Goal: Obtain resource: Download file/media

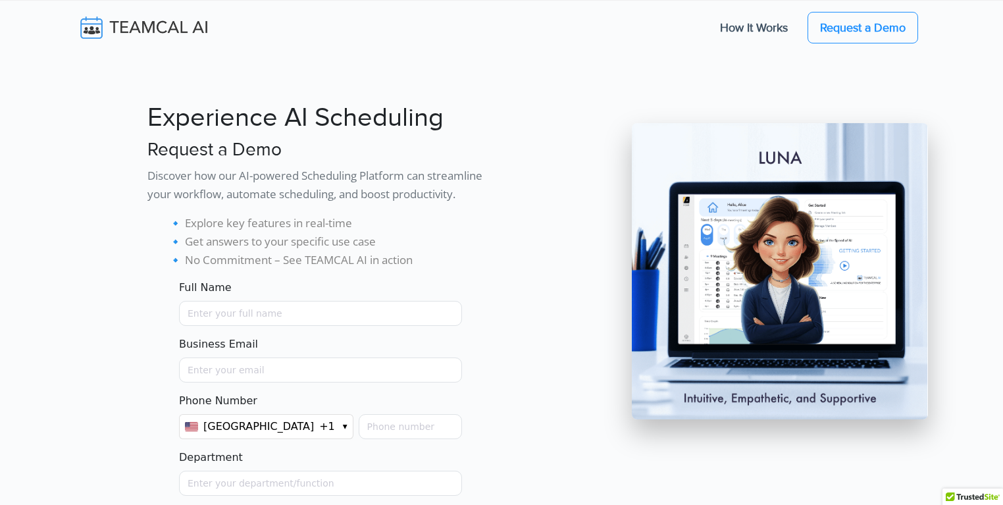
scroll to position [271, 0]
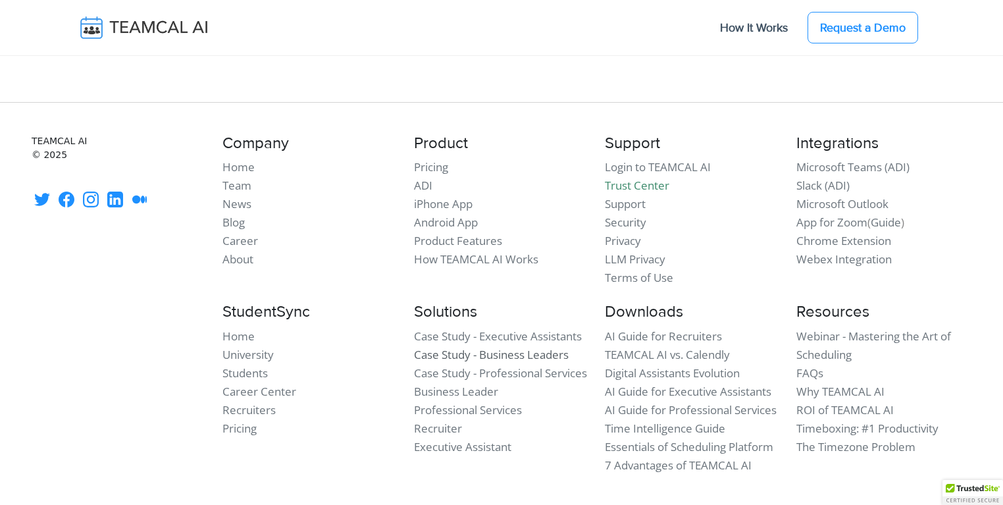
scroll to position [3921, 0]
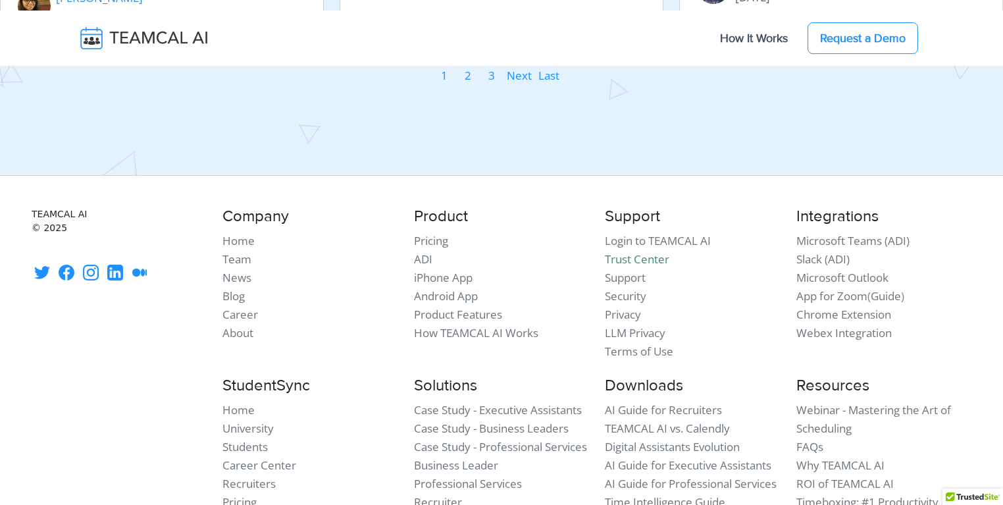
scroll to position [2307, 0]
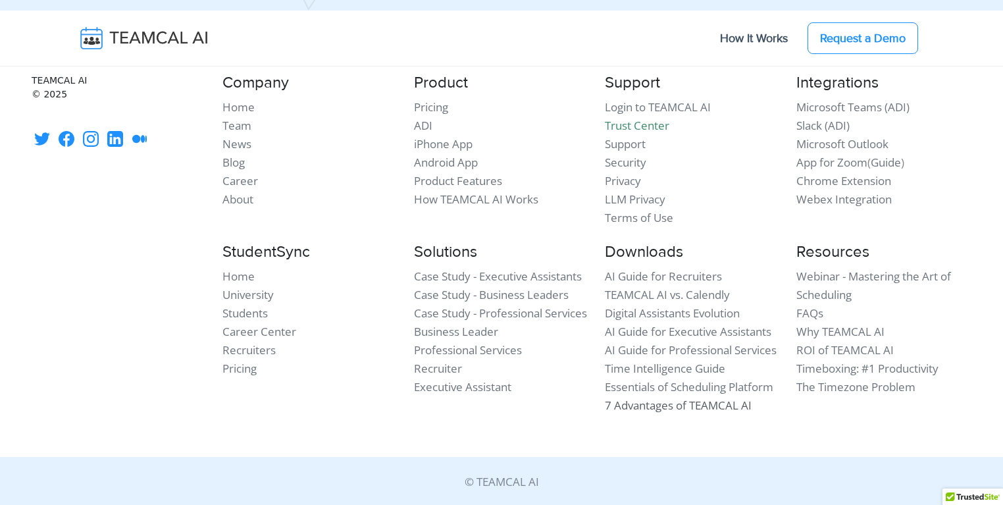
click at [695, 402] on link "7 Advantages of TEAMCAL AI" at bounding box center [678, 404] width 147 height 15
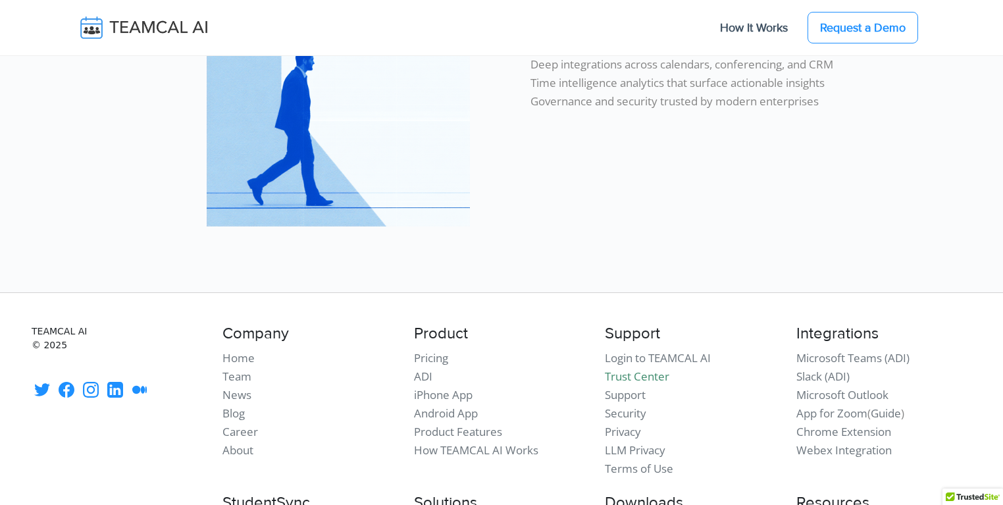
scroll to position [931, 0]
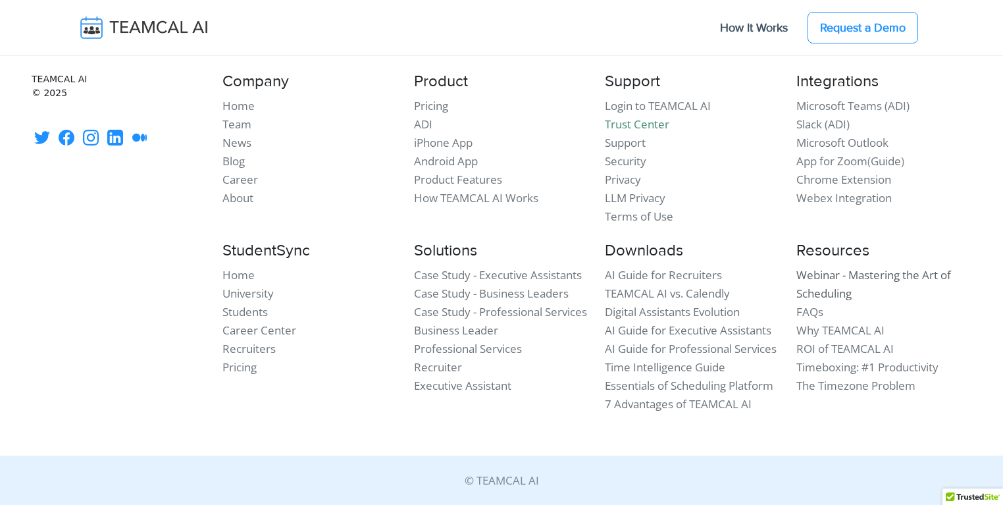
click at [845, 276] on link "Webinar - Mastering the Art of Scheduling" at bounding box center [873, 284] width 155 height 34
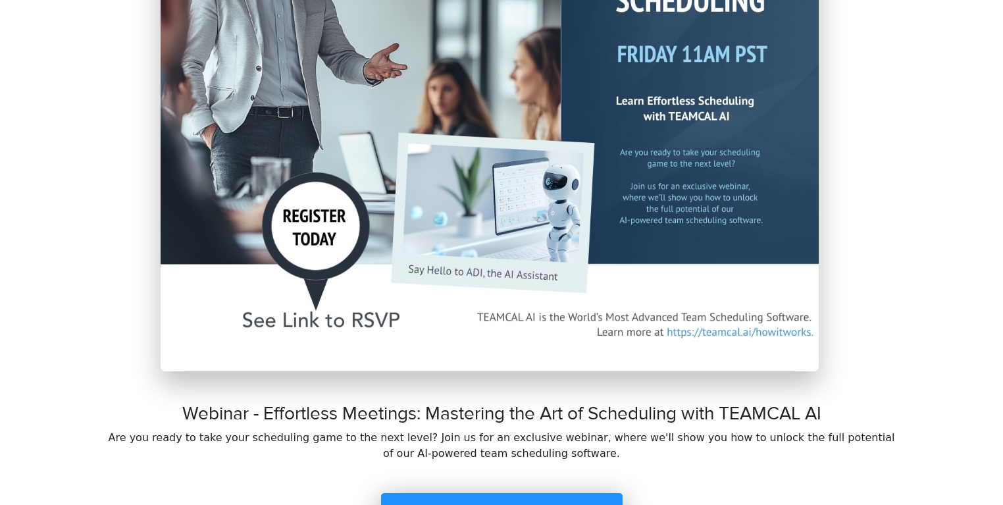
scroll to position [589, 0]
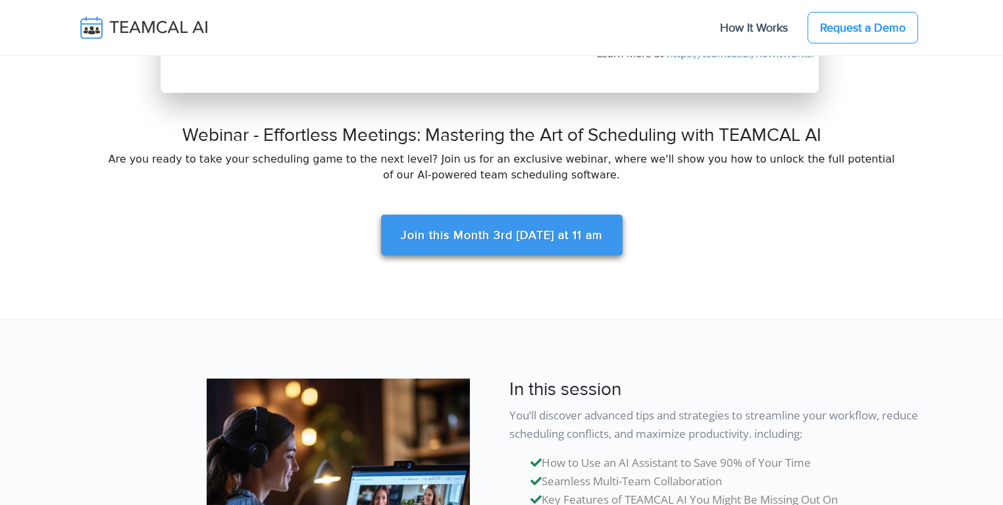
click at [445, 230] on link "Join this Month 3rd [DATE] at 11 am" at bounding box center [501, 234] width 241 height 41
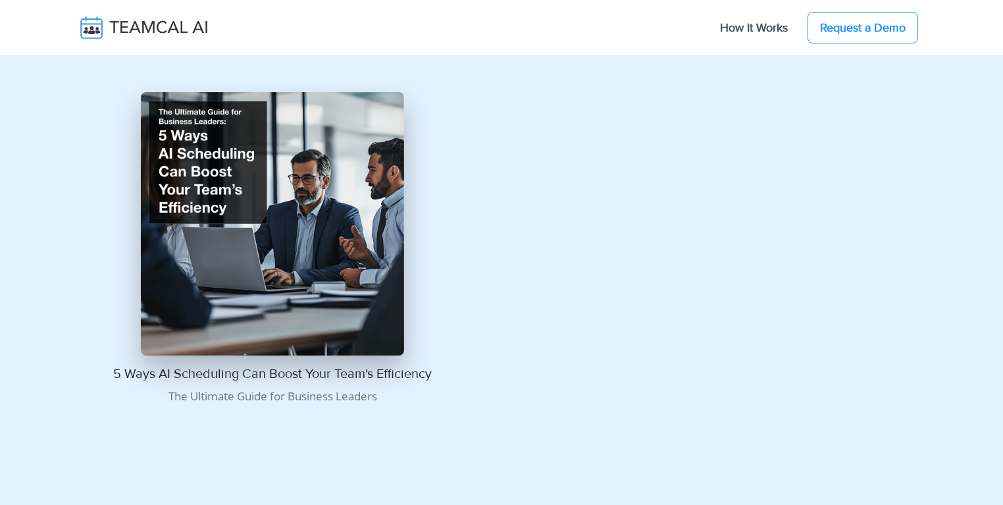
scroll to position [1222, 0]
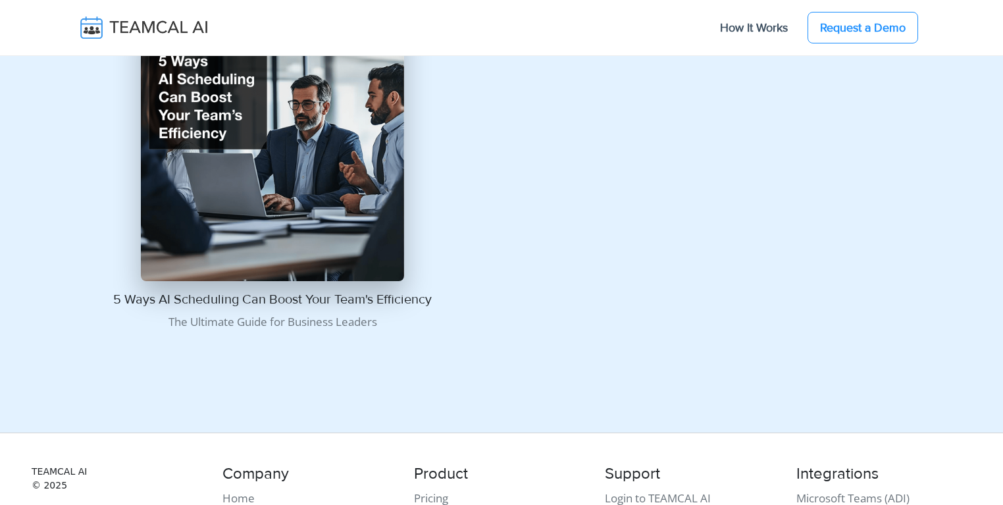
click at [230, 196] on img at bounding box center [272, 149] width 263 height 263
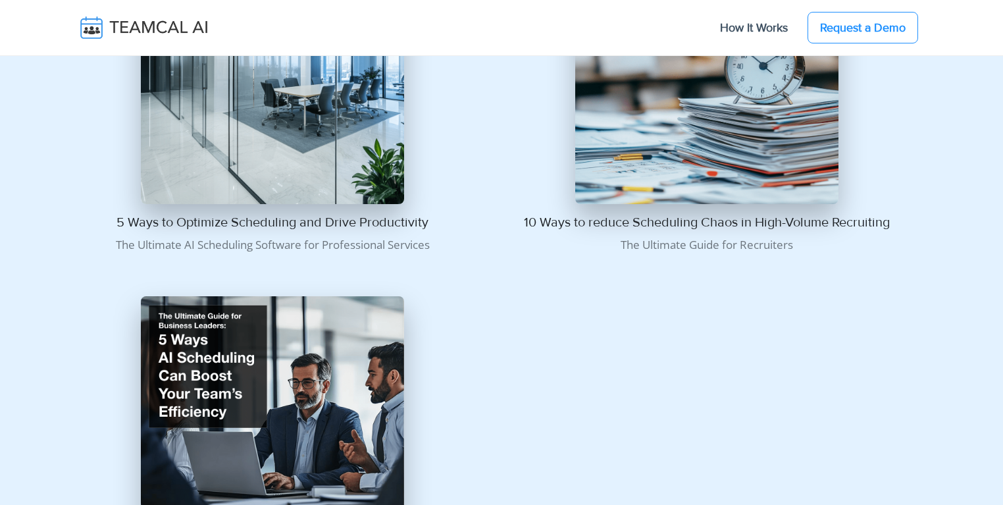
scroll to position [815, 0]
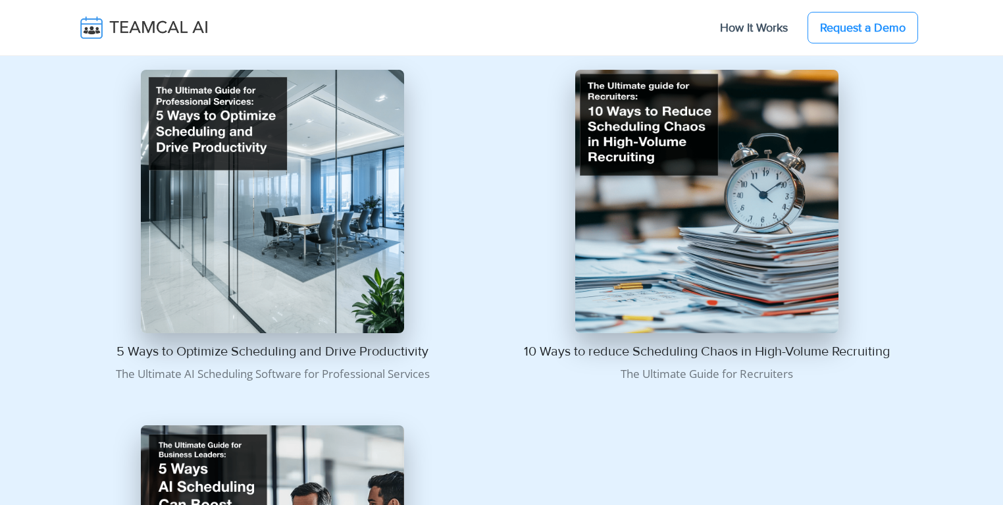
click at [278, 205] on img at bounding box center [272, 201] width 263 height 263
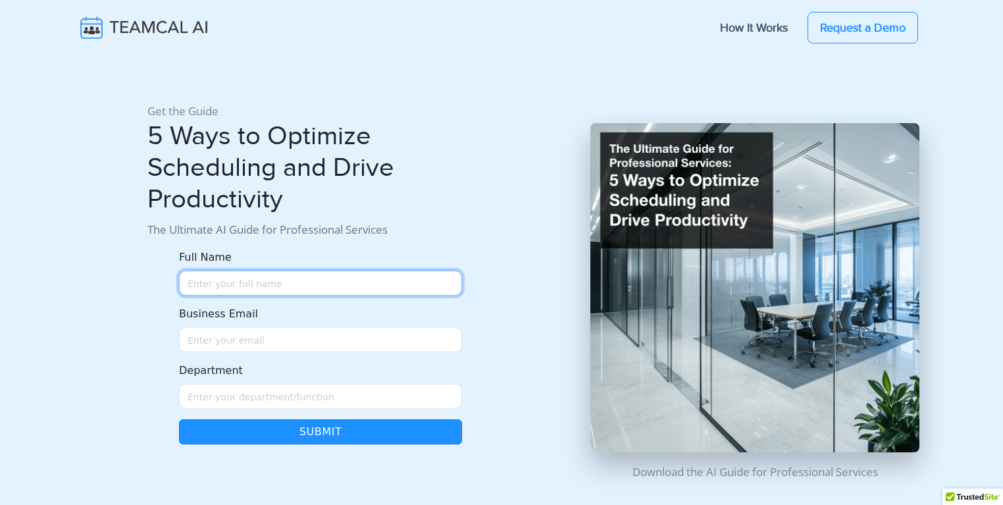
click at [254, 274] on input "Full Name" at bounding box center [320, 282] width 283 height 25
type input "George Burin"
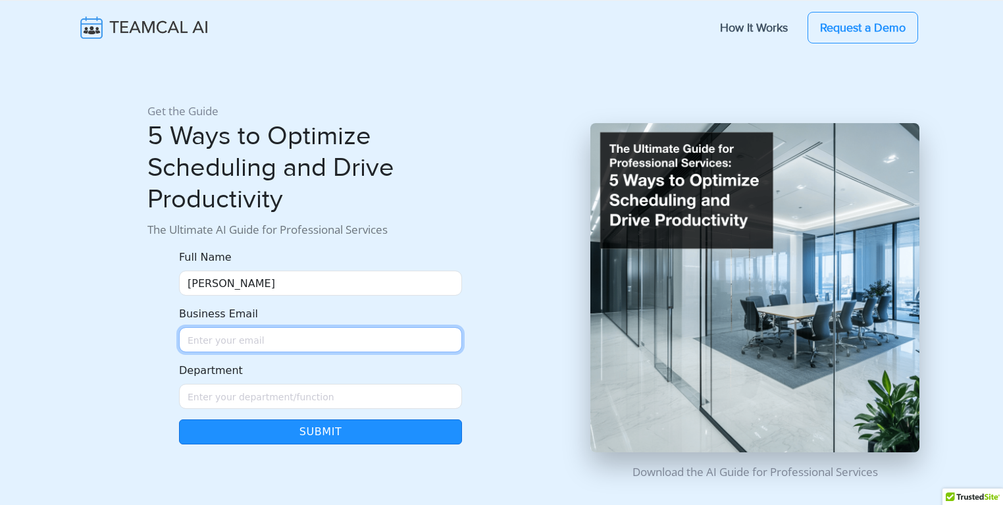
drag, startPoint x: 226, startPoint y: 337, endPoint x: 229, endPoint y: 348, distance: 11.0
click at [226, 338] on input "Business Email" at bounding box center [320, 339] width 283 height 25
type input "george.burin@comcast.net"
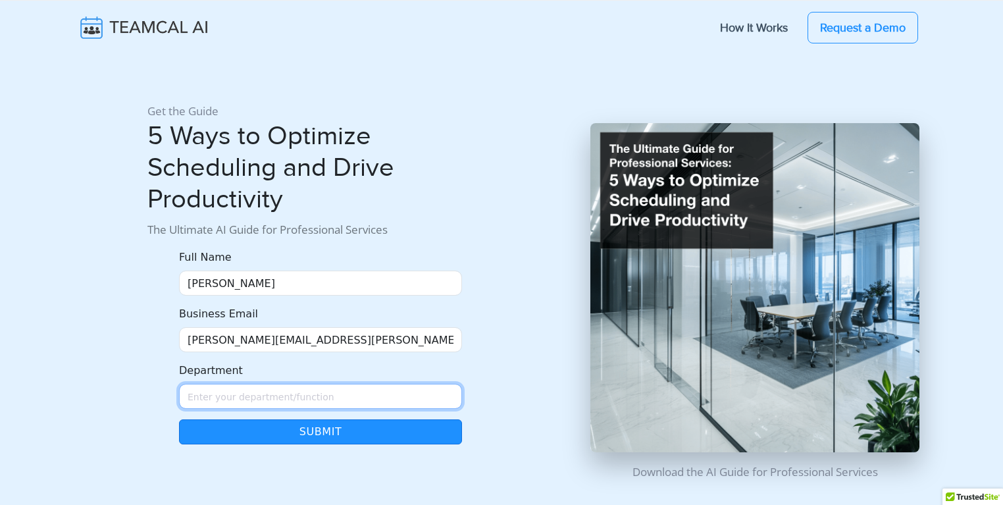
click at [244, 401] on input "Department" at bounding box center [320, 396] width 283 height 25
type input "Managment"
click at [270, 432] on button "Submit" at bounding box center [320, 431] width 283 height 25
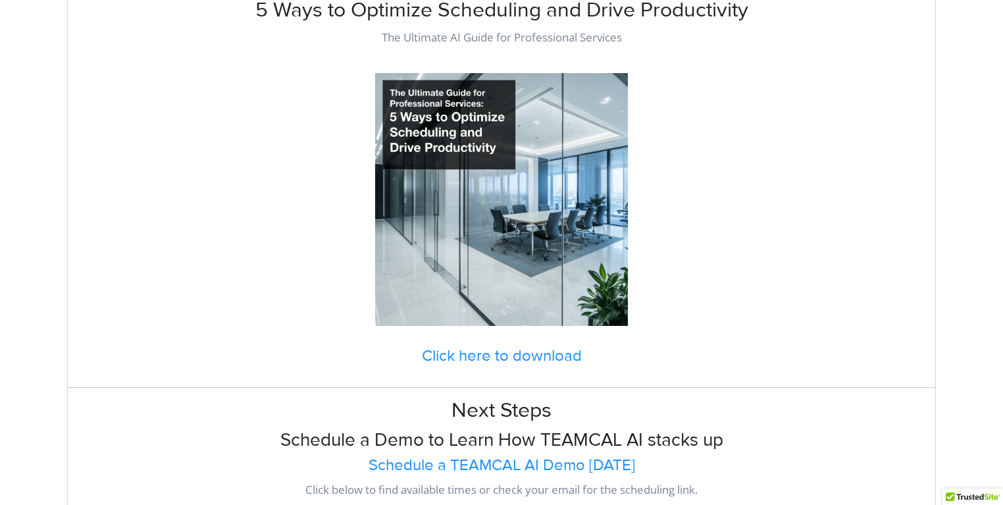
scroll to position [271, 0]
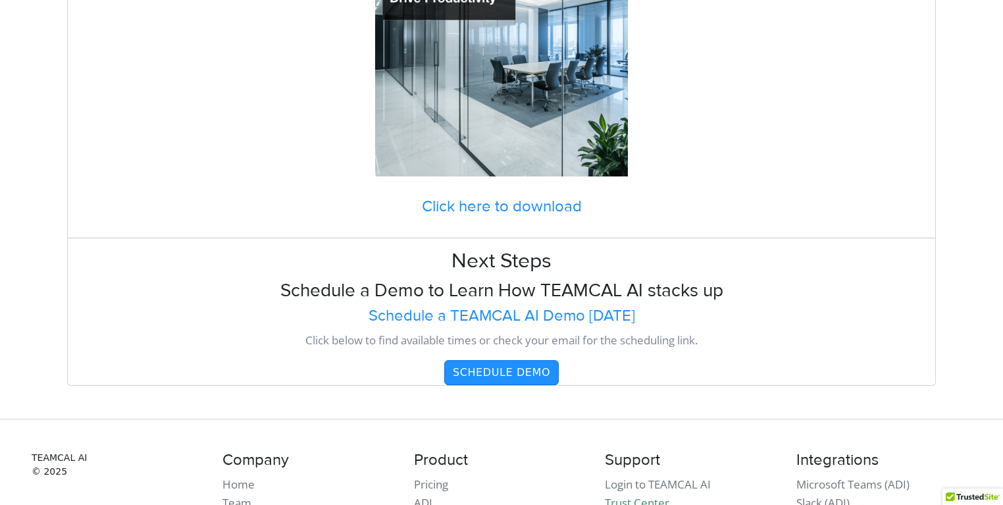
click at [497, 204] on h4 "Click here to download" at bounding box center [501, 206] width 867 height 19
